Goal: Transaction & Acquisition: Purchase product/service

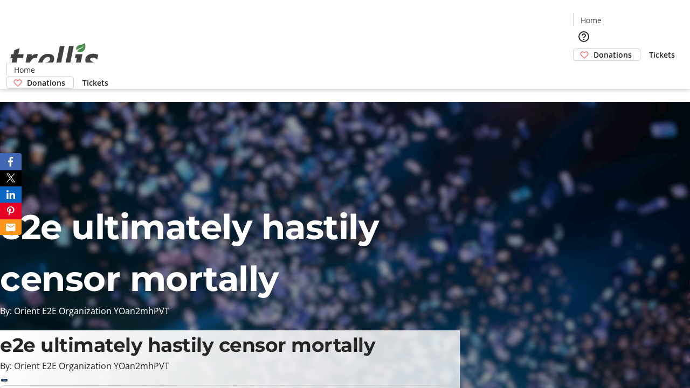
click at [593, 49] on span "Donations" at bounding box center [612, 54] width 38 height 11
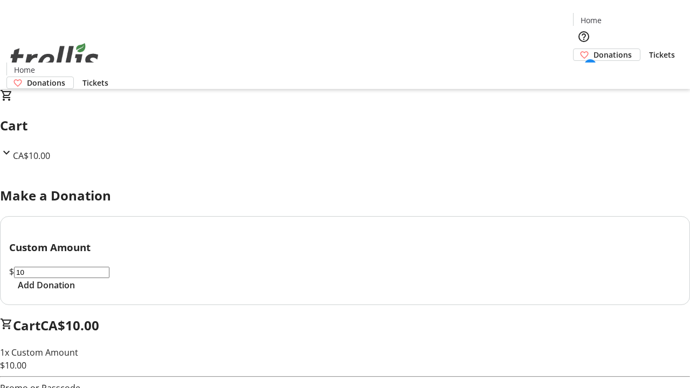
select select "CA"
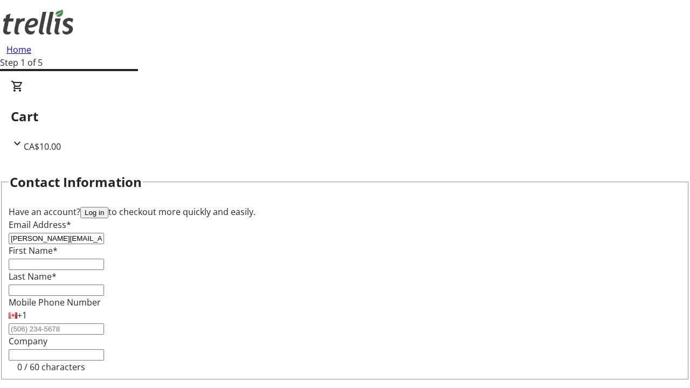
type input "[PERSON_NAME][EMAIL_ADDRESS][DOMAIN_NAME]"
type input "[PERSON_NAME]"
type input "[STREET_ADDRESS][PERSON_NAME]"
type input "Kelowna"
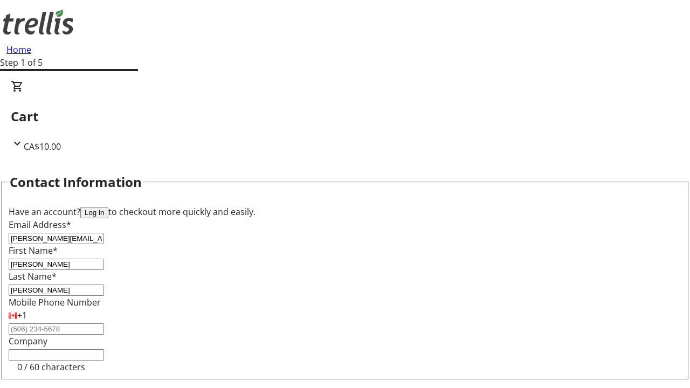
select select "BC"
type input "Kelowna"
type input "V1Y 0C2"
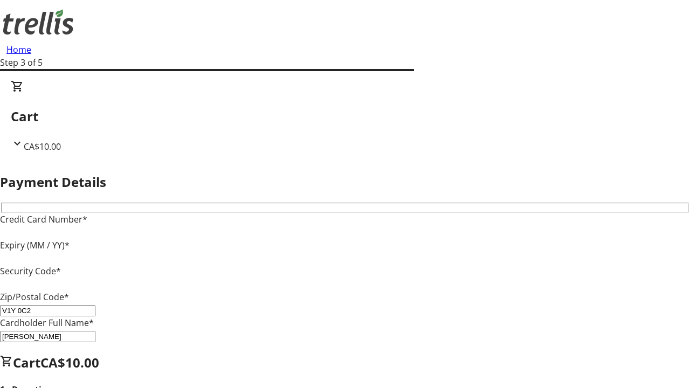
type input "V1Y 0C2"
